Goal: Task Accomplishment & Management: Manage account settings

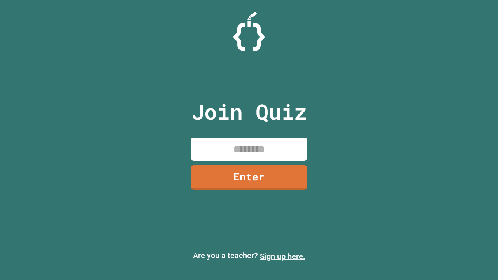
click at [282, 256] on link "Sign up here." at bounding box center [282, 256] width 45 height 9
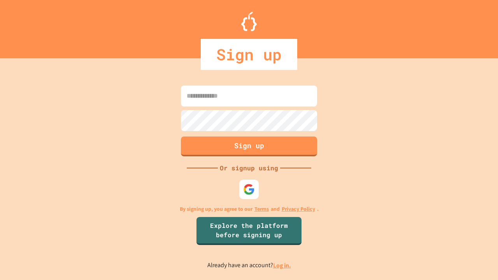
click at [282, 265] on link "Log in." at bounding box center [282, 265] width 18 height 8
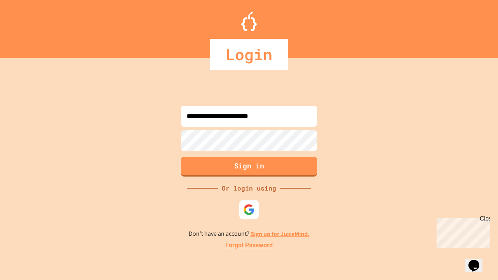
type input "**********"
